Goal: Find specific page/section: Find specific page/section

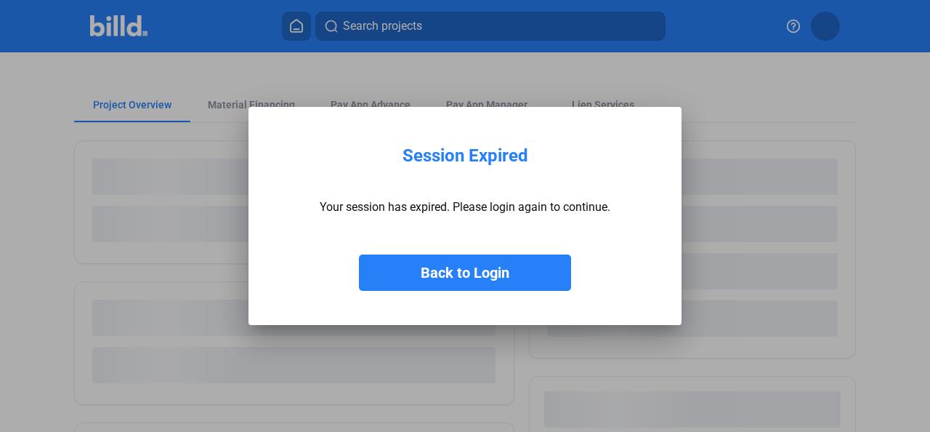
click at [433, 274] on button "Back to Login" at bounding box center [465, 272] width 212 height 36
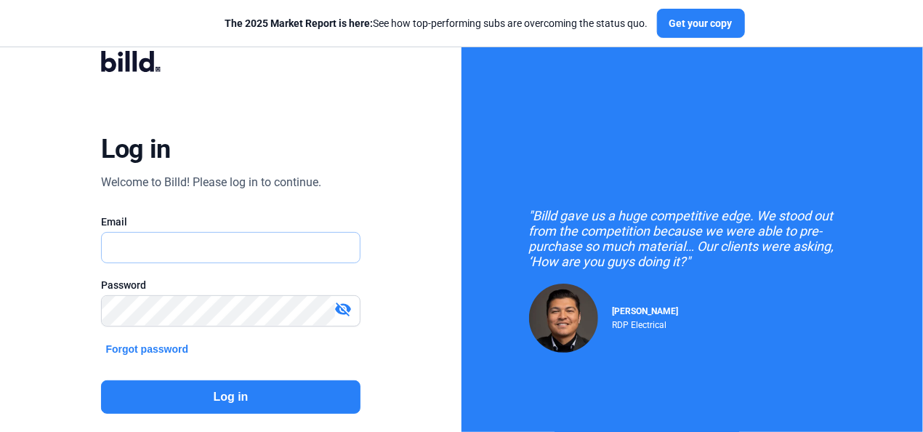
type input "[EMAIL_ADDRESS][DOMAIN_NAME]"
click at [262, 395] on button "Log in" at bounding box center [230, 396] width 259 height 33
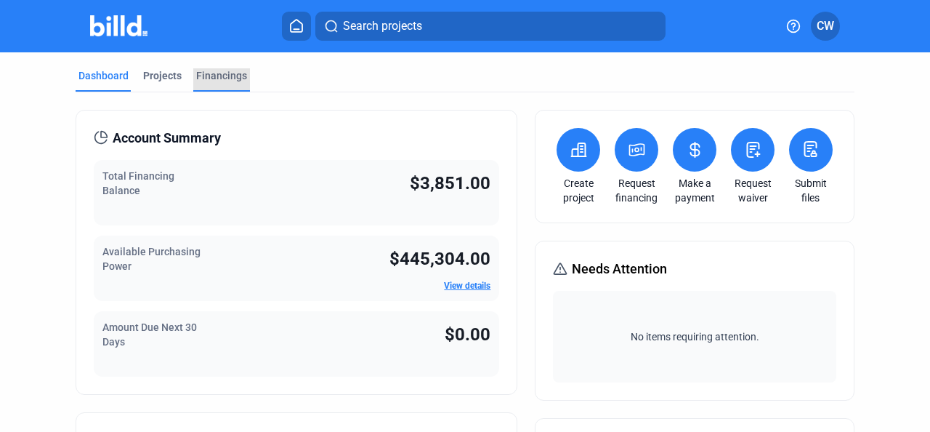
click at [228, 76] on div "Financings" at bounding box center [221, 75] width 51 height 15
